Goal: Task Accomplishment & Management: Manage account settings

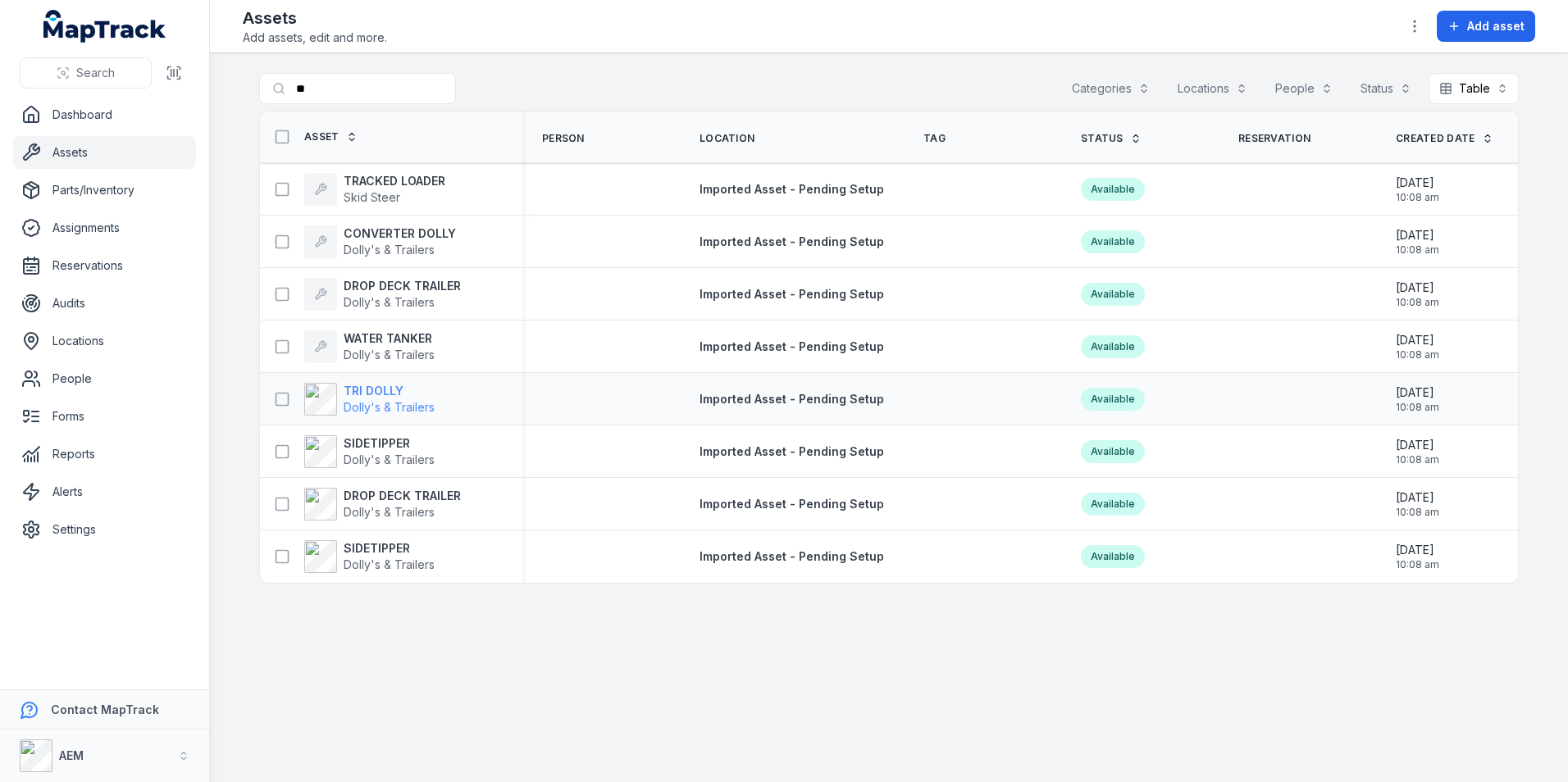
click at [370, 393] on strong "TRI DOLLY" at bounding box center [389, 391] width 91 height 16
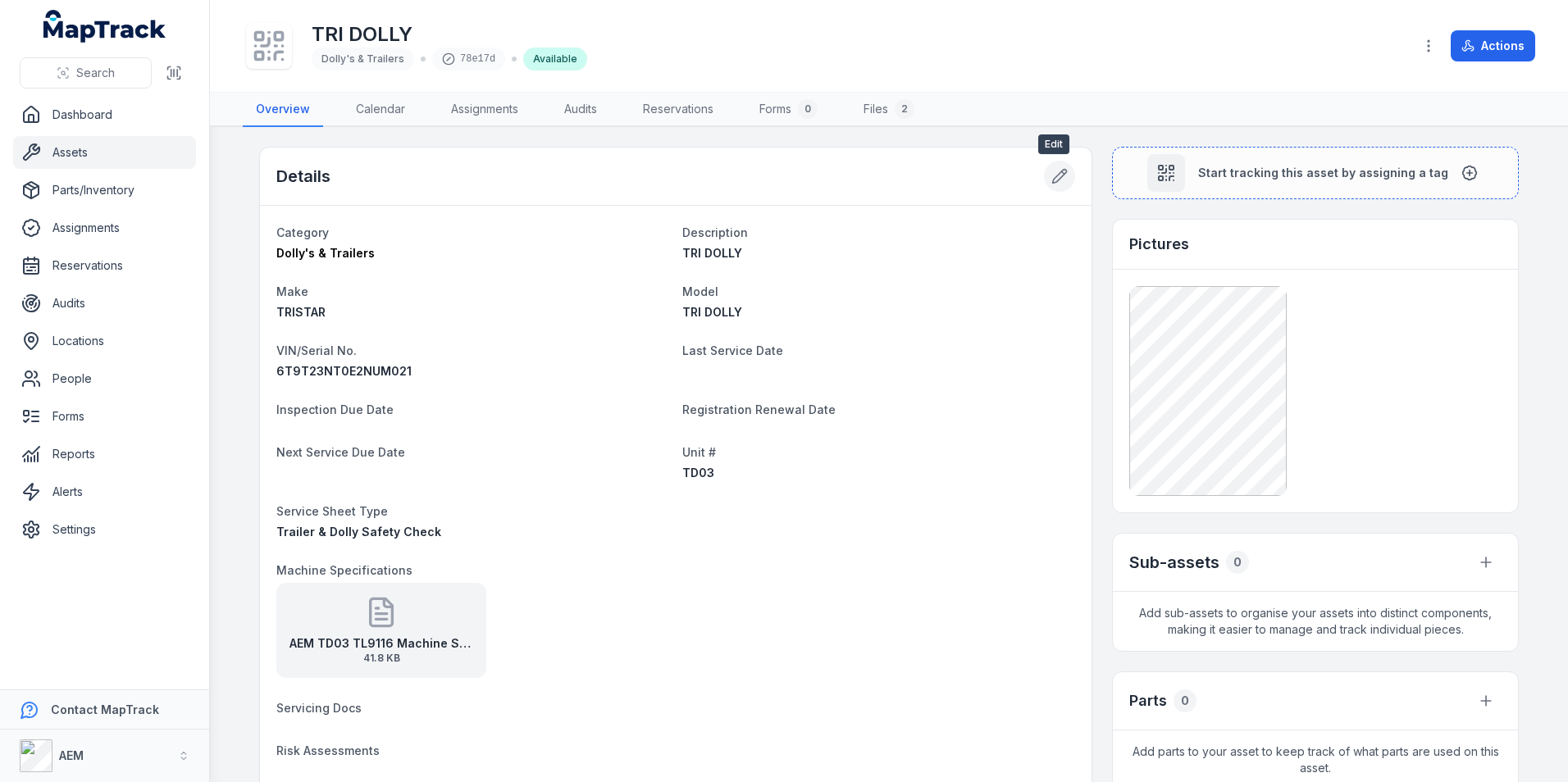
click at [1052, 173] on icon at bounding box center [1059, 175] width 16 height 16
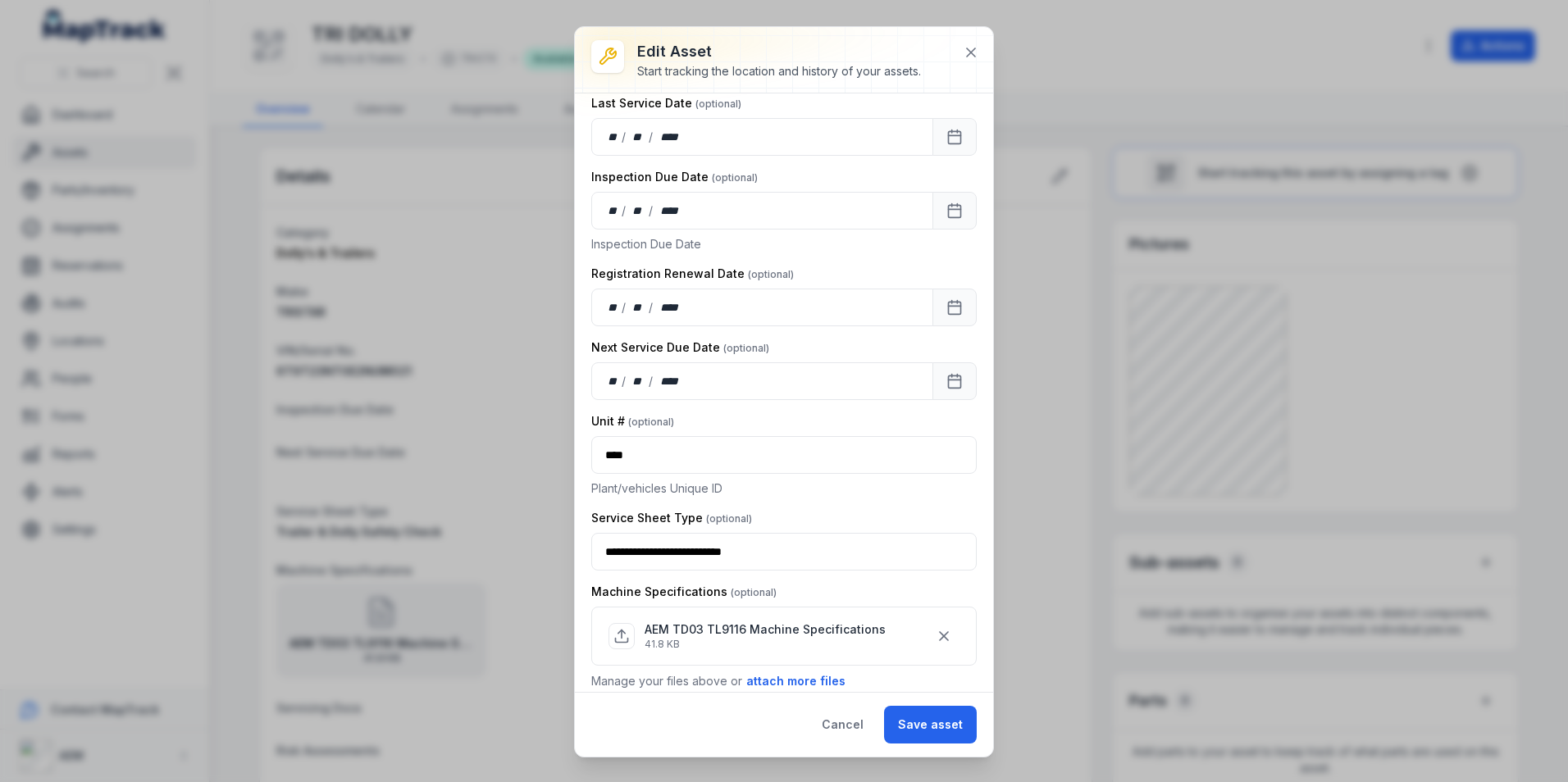
scroll to position [410, 0]
click at [614, 218] on div "** / ** / ****" at bounding box center [762, 209] width 342 height 38
click at [911, 726] on button "Save asset" at bounding box center [930, 725] width 93 height 38
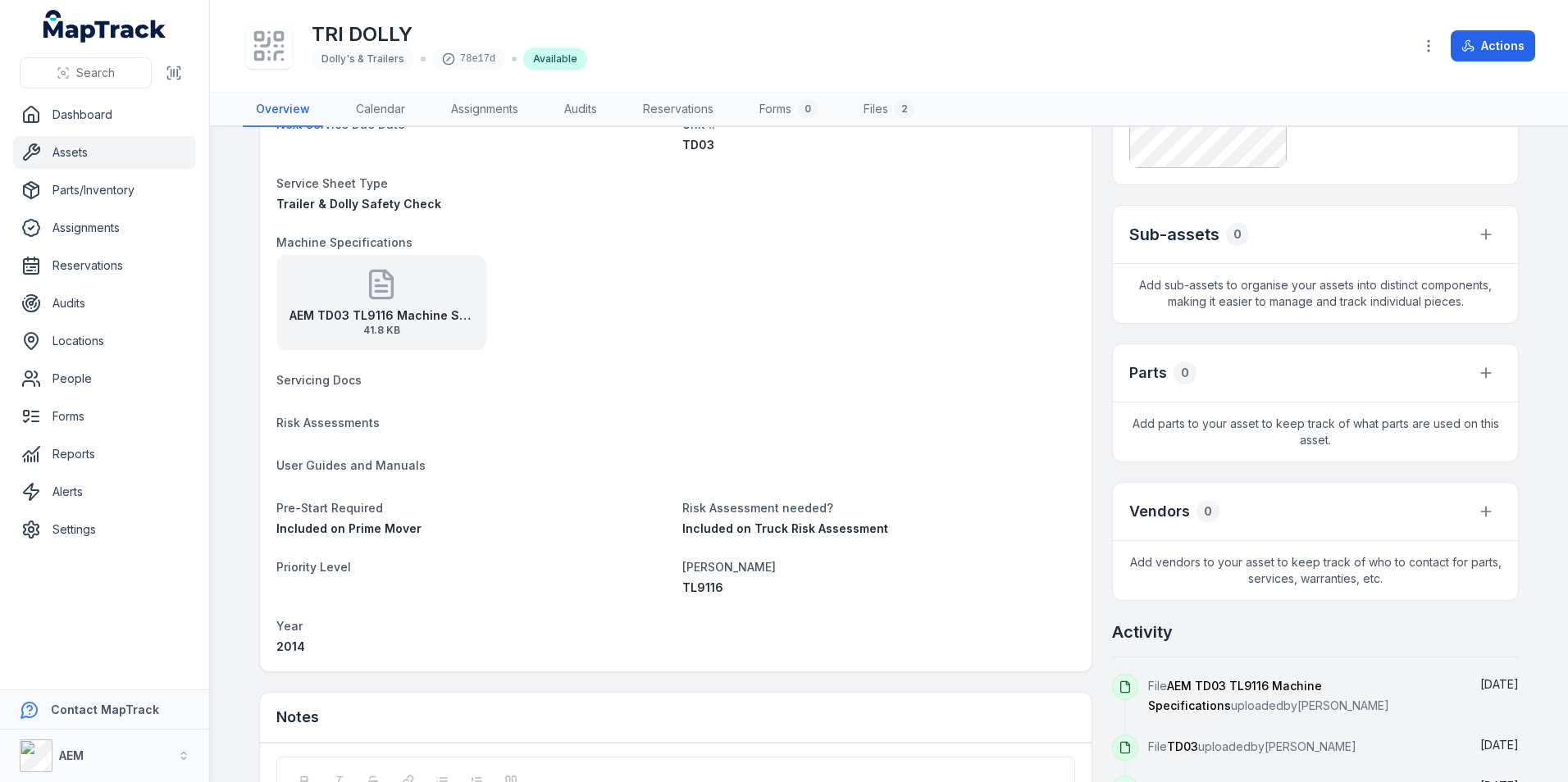
scroll to position [0, 0]
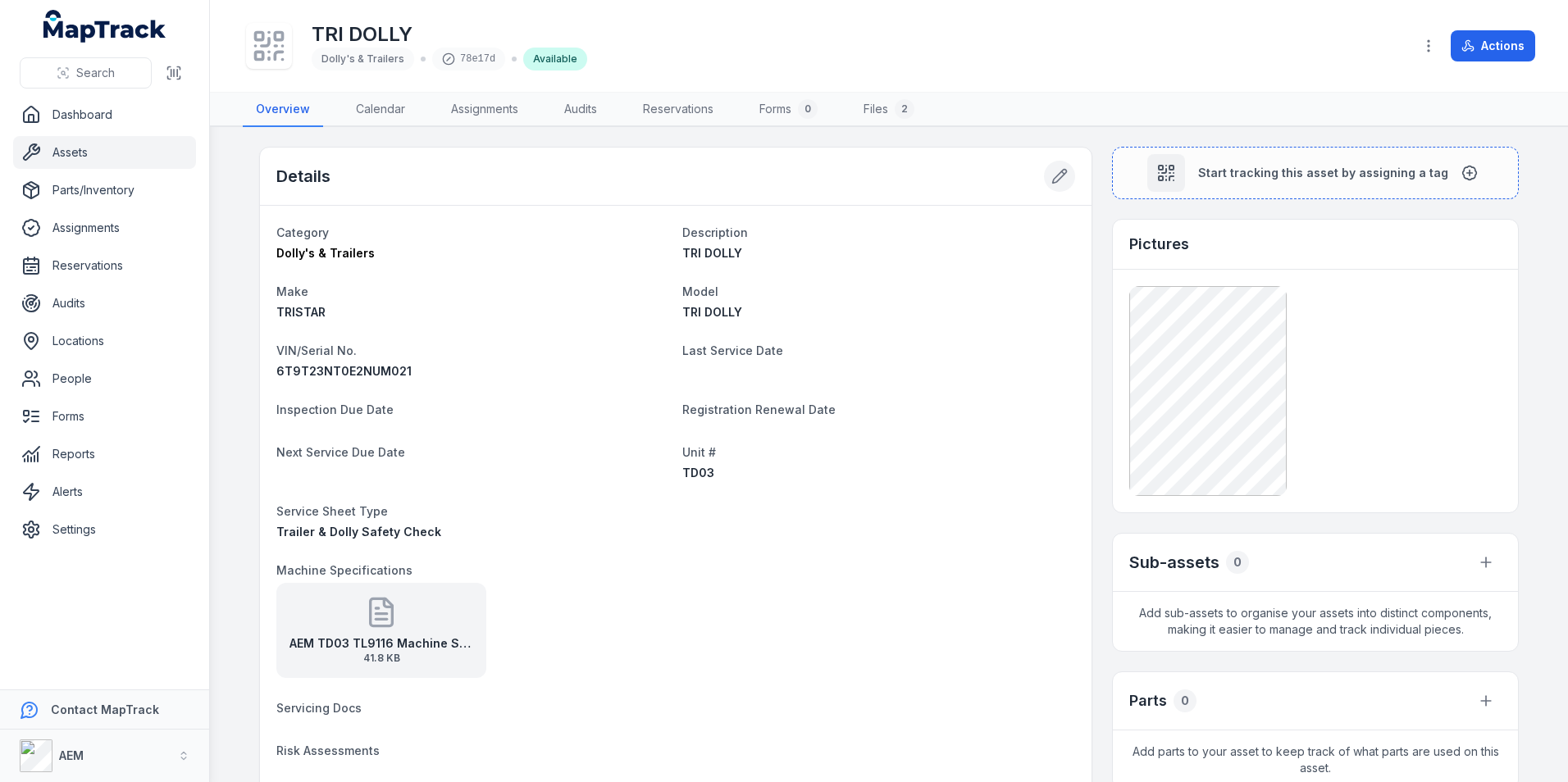
click at [1055, 173] on icon at bounding box center [1060, 176] width 14 height 14
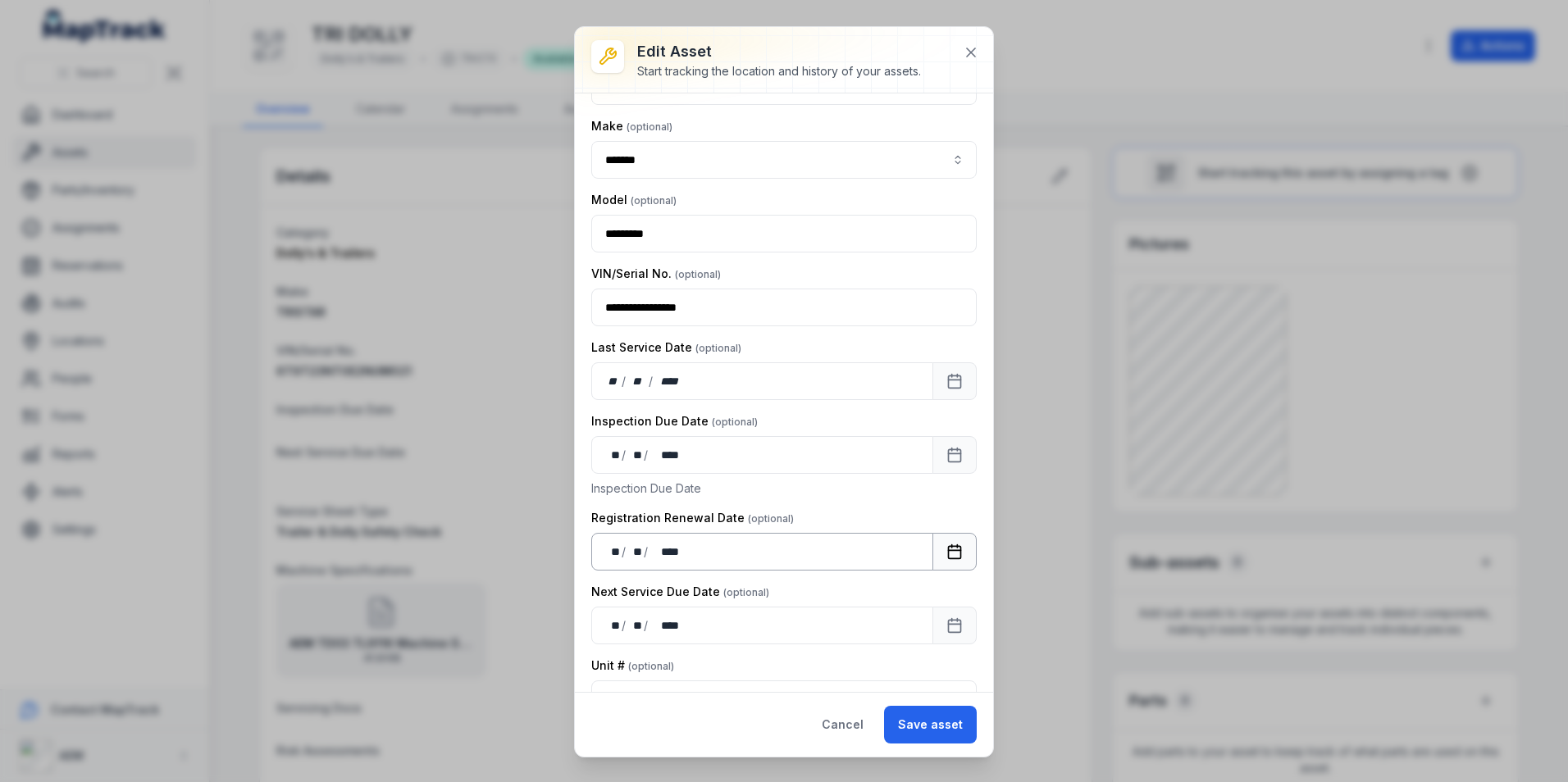
scroll to position [246, 0]
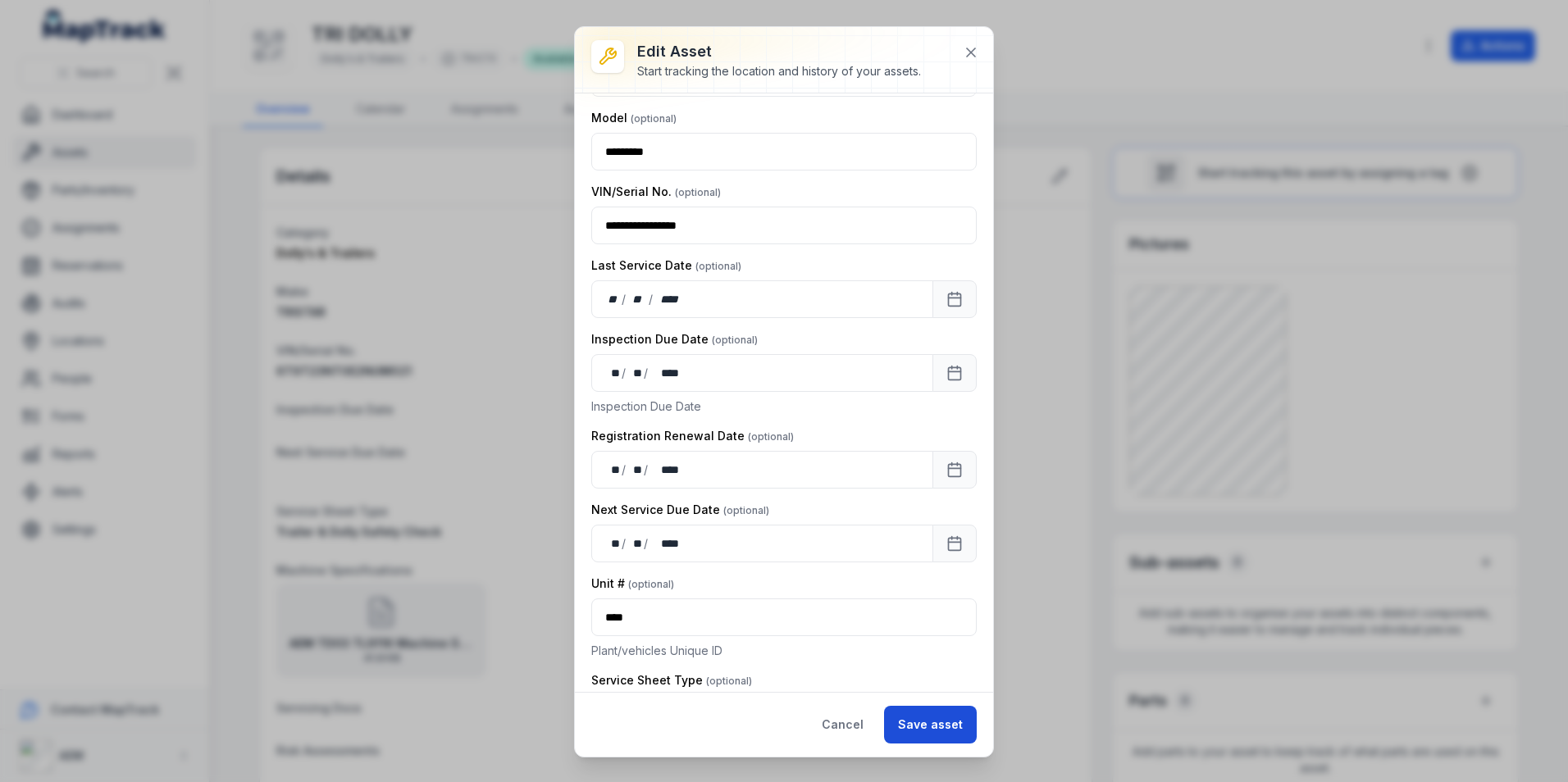
click at [937, 731] on button "Save asset" at bounding box center [930, 725] width 93 height 38
